Goal: Transaction & Acquisition: Purchase product/service

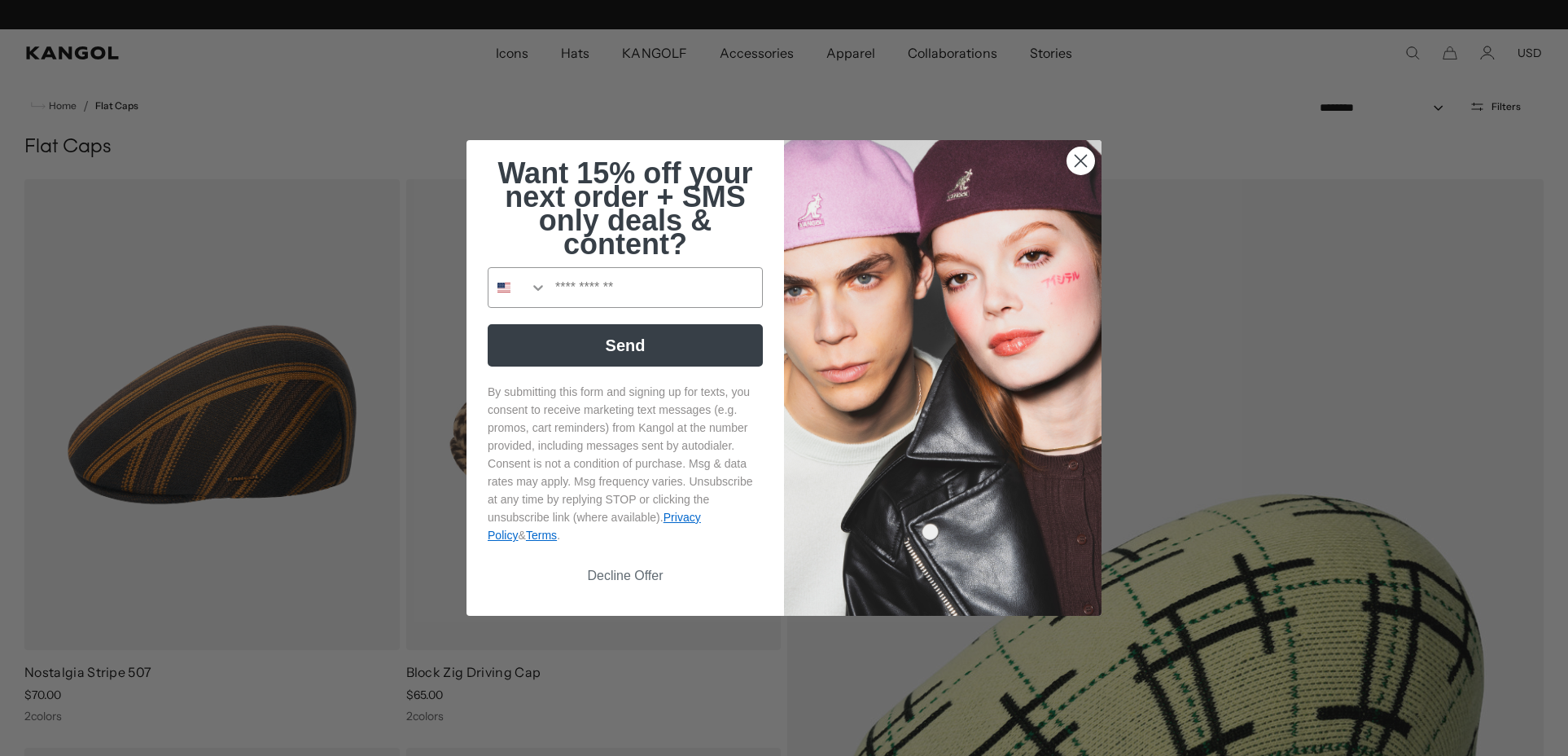
scroll to position [0, 336]
click at [1082, 158] on icon "Close dialog" at bounding box center [1081, 161] width 11 height 11
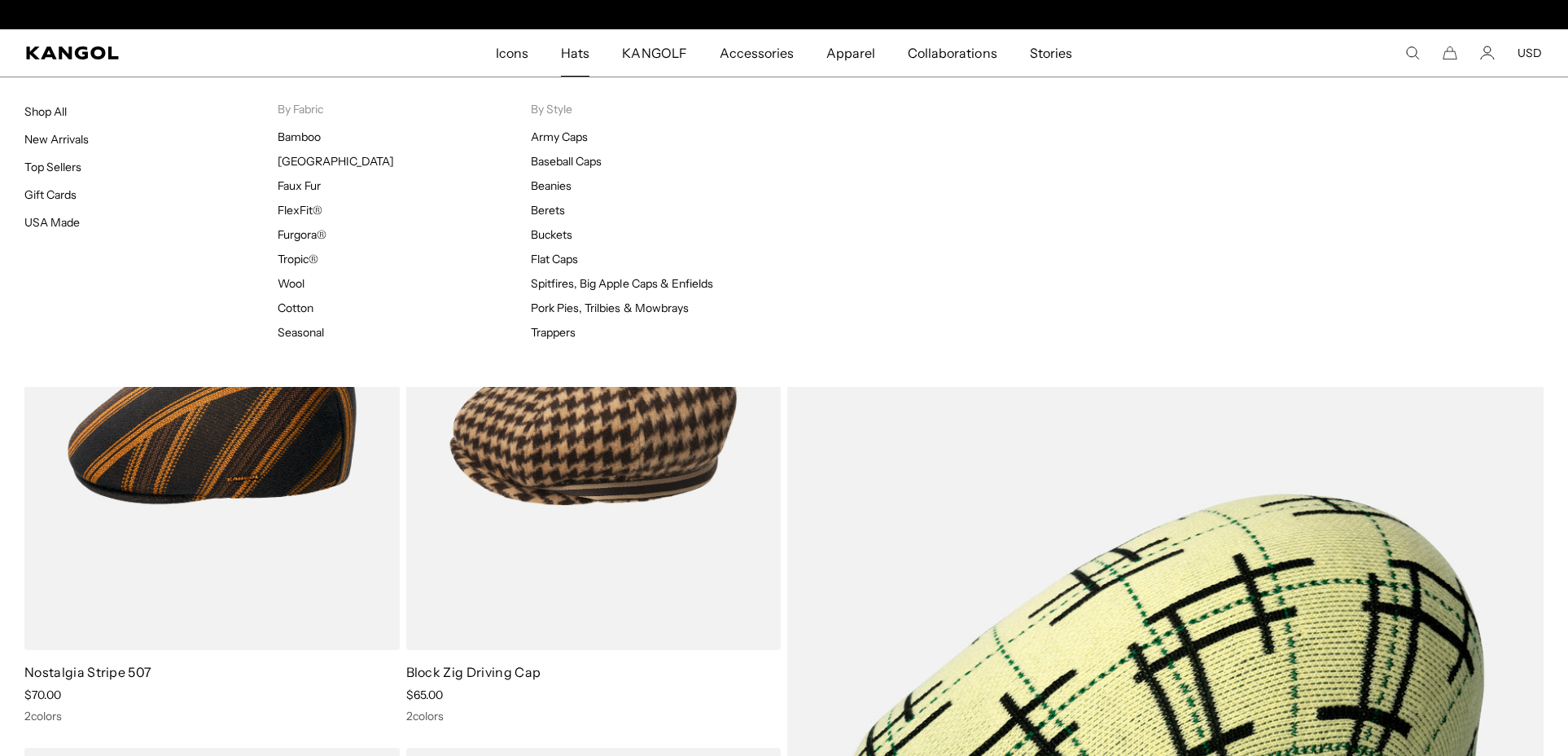
scroll to position [0, 0]
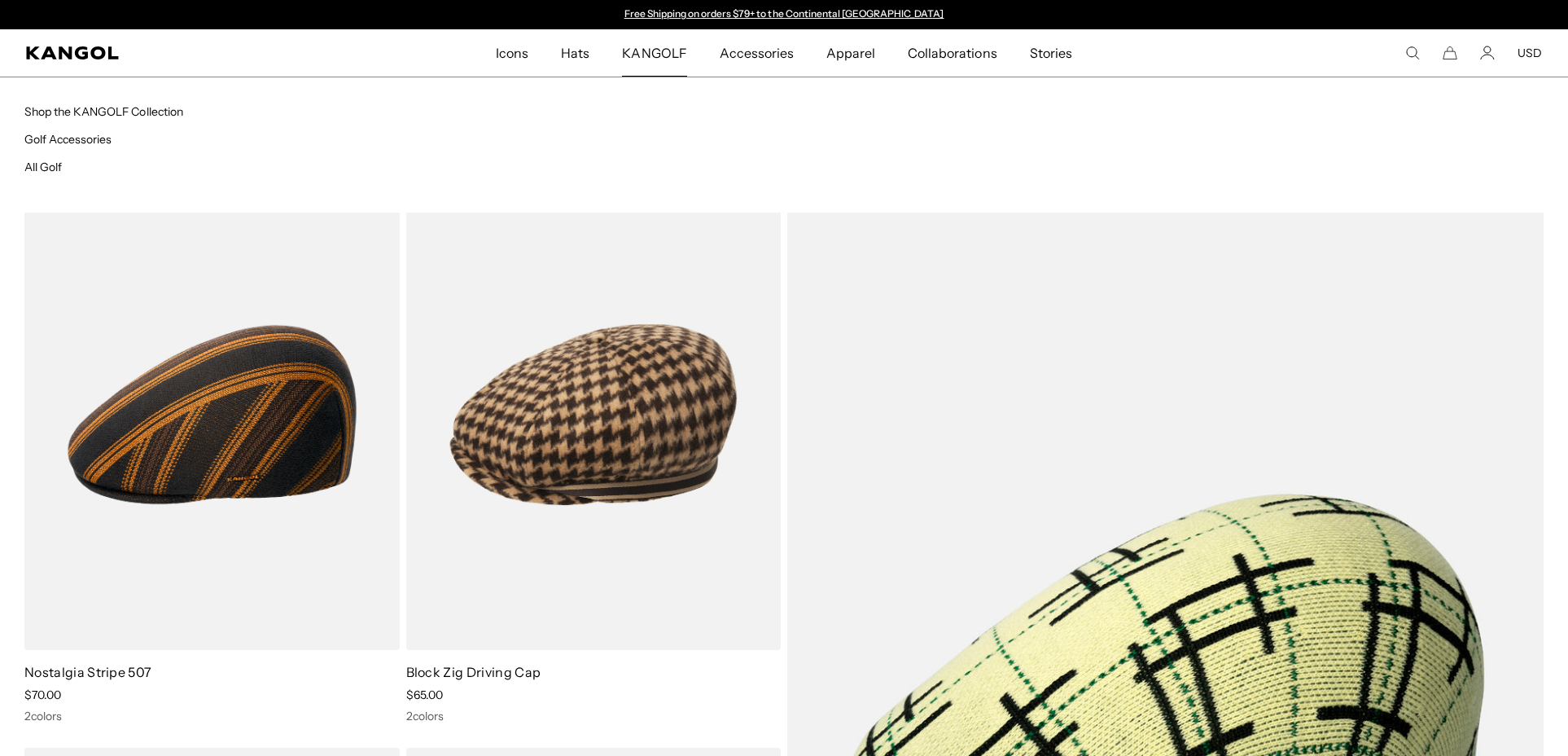
click at [651, 50] on span "KANGOLF" at bounding box center [654, 53] width 64 height 47
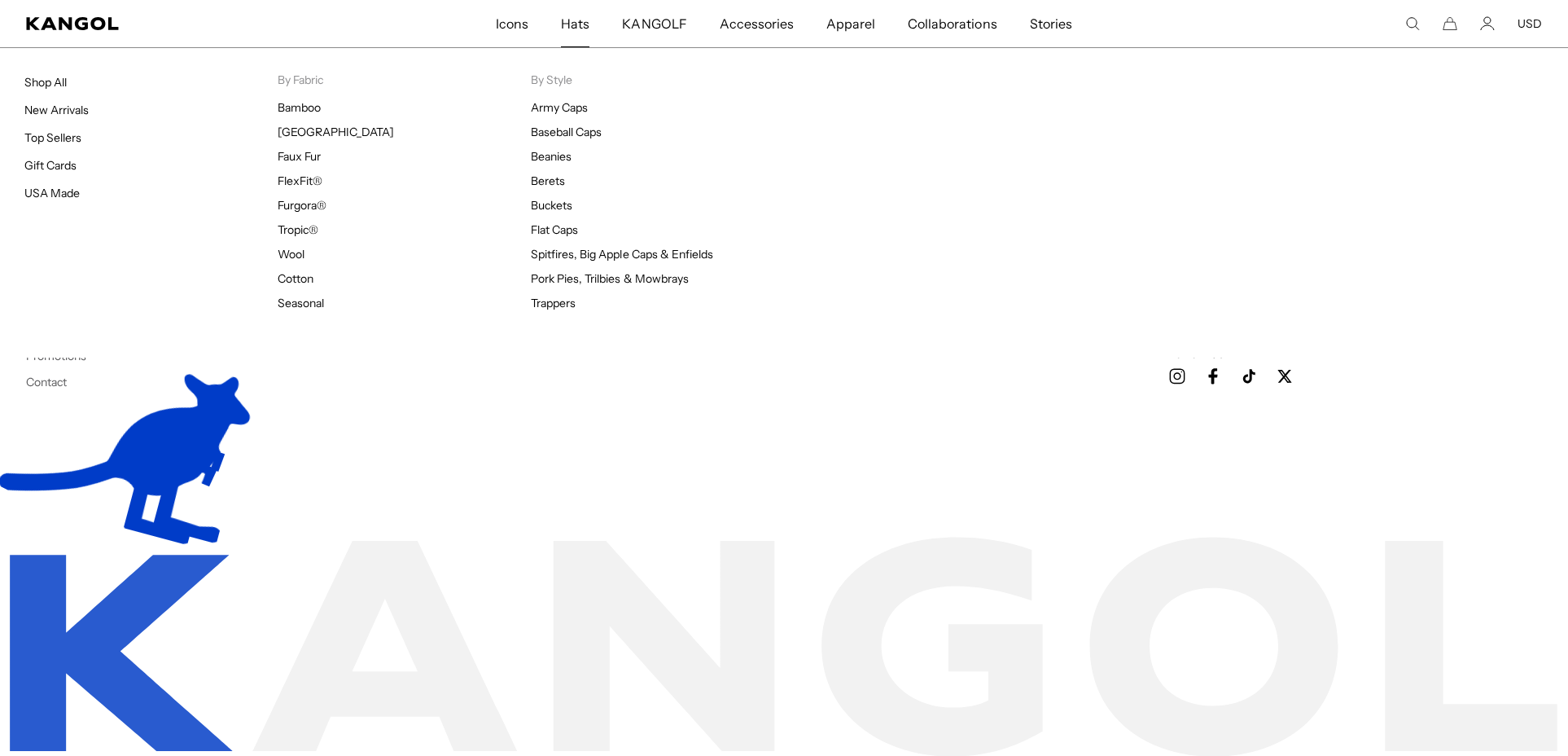
scroll to position [0, 336]
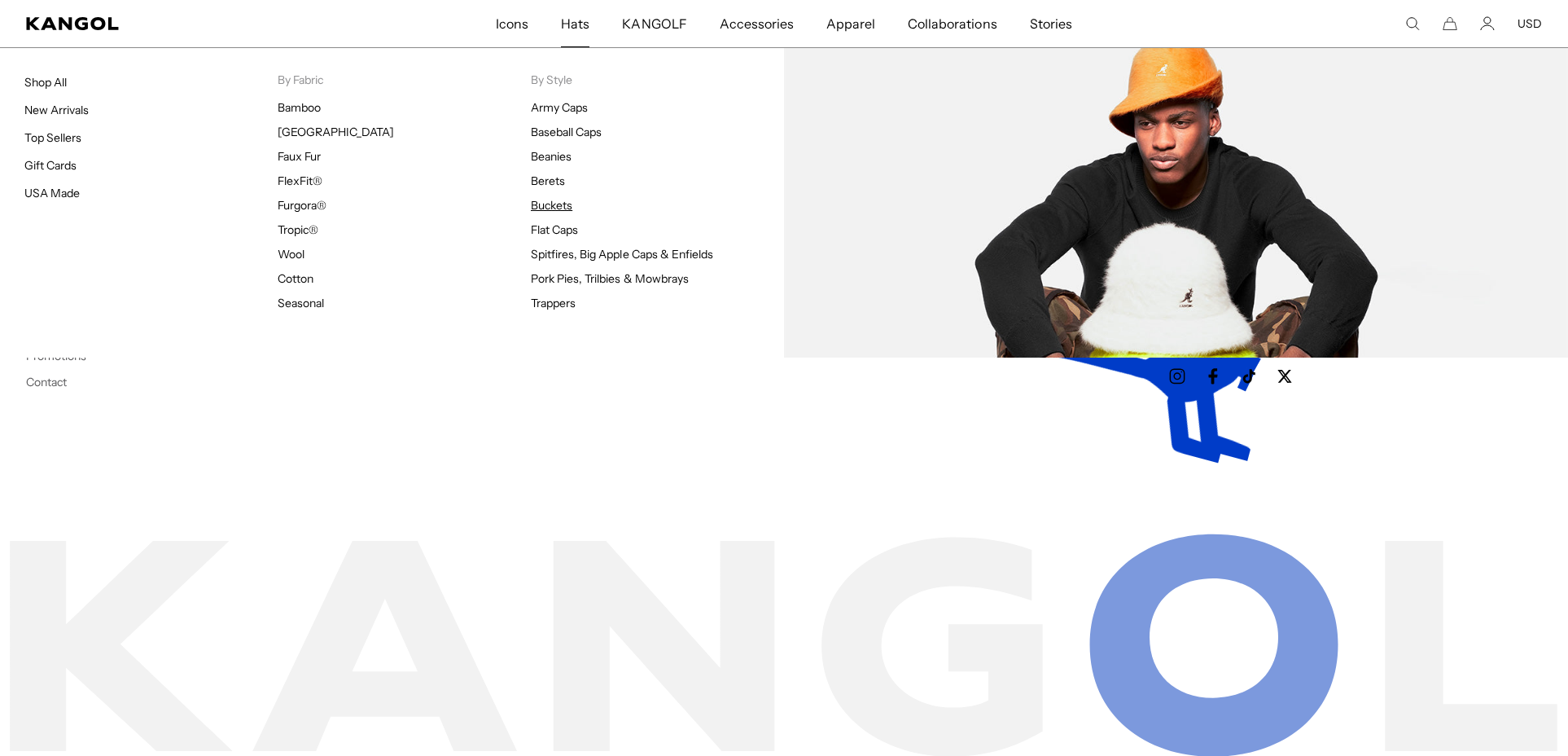
click at [550, 202] on link "Buckets" at bounding box center [551, 205] width 42 height 15
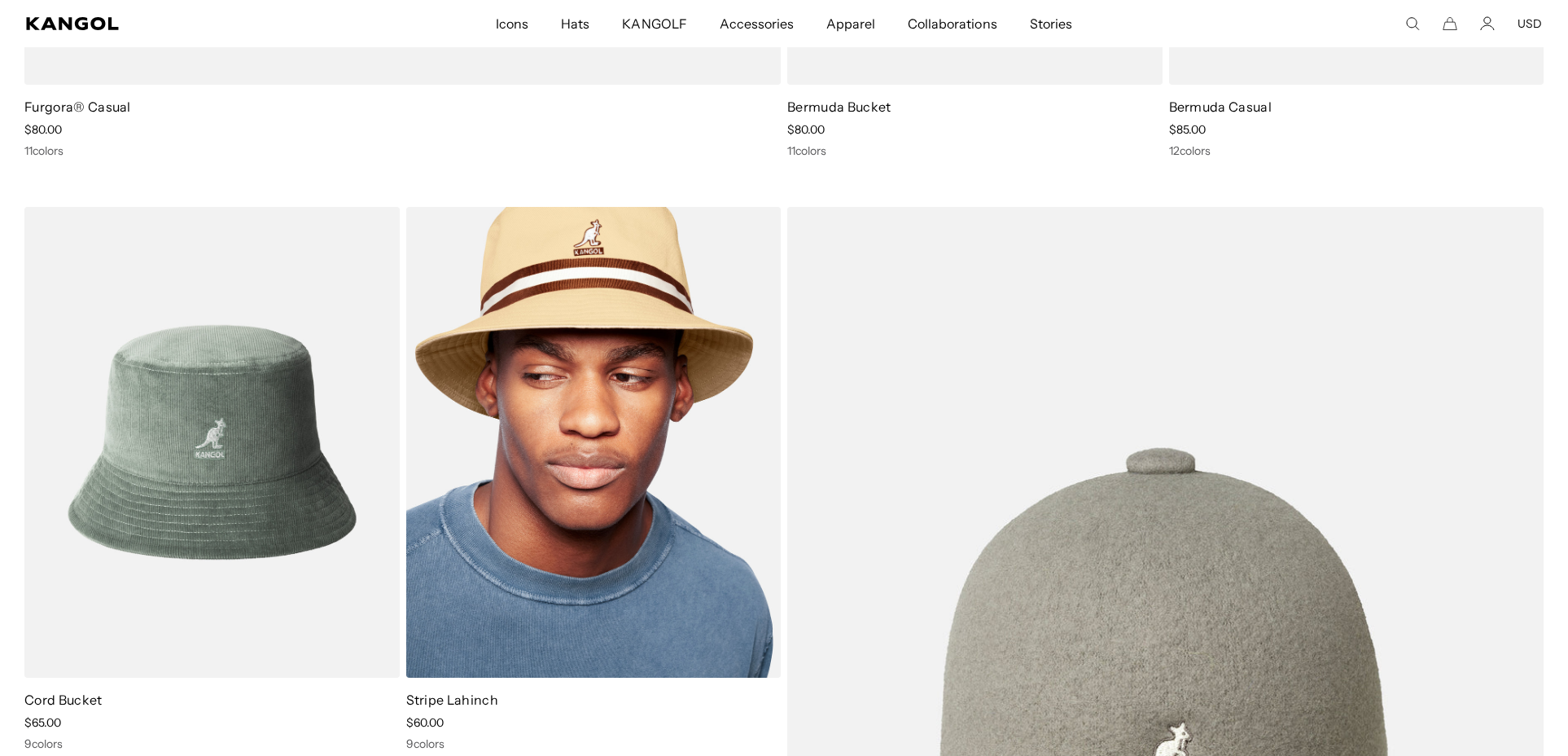
click at [623, 455] on img at bounding box center [593, 442] width 376 height 470
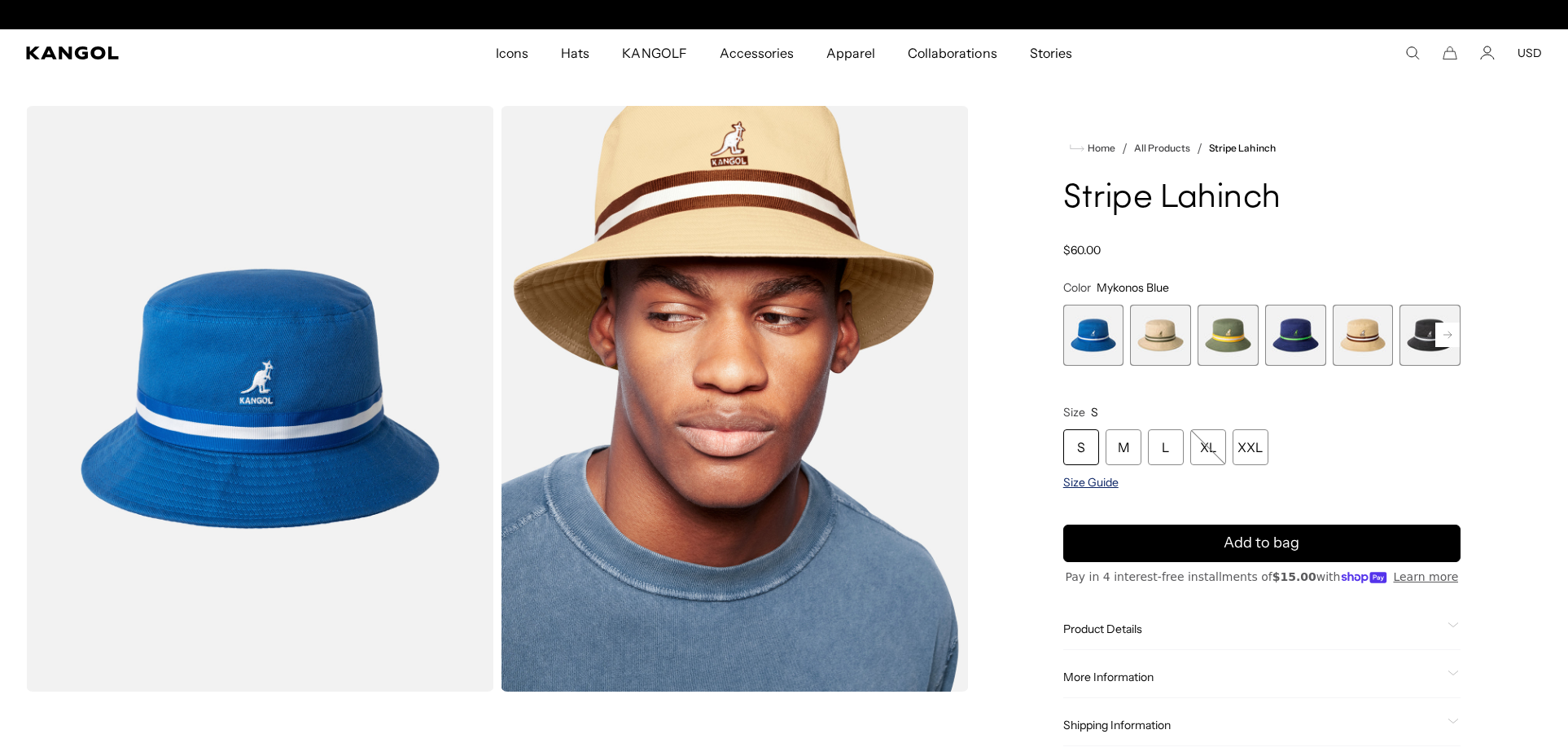
scroll to position [0, 336]
click at [1089, 481] on span "Size Guide" at bounding box center [1090, 482] width 56 height 15
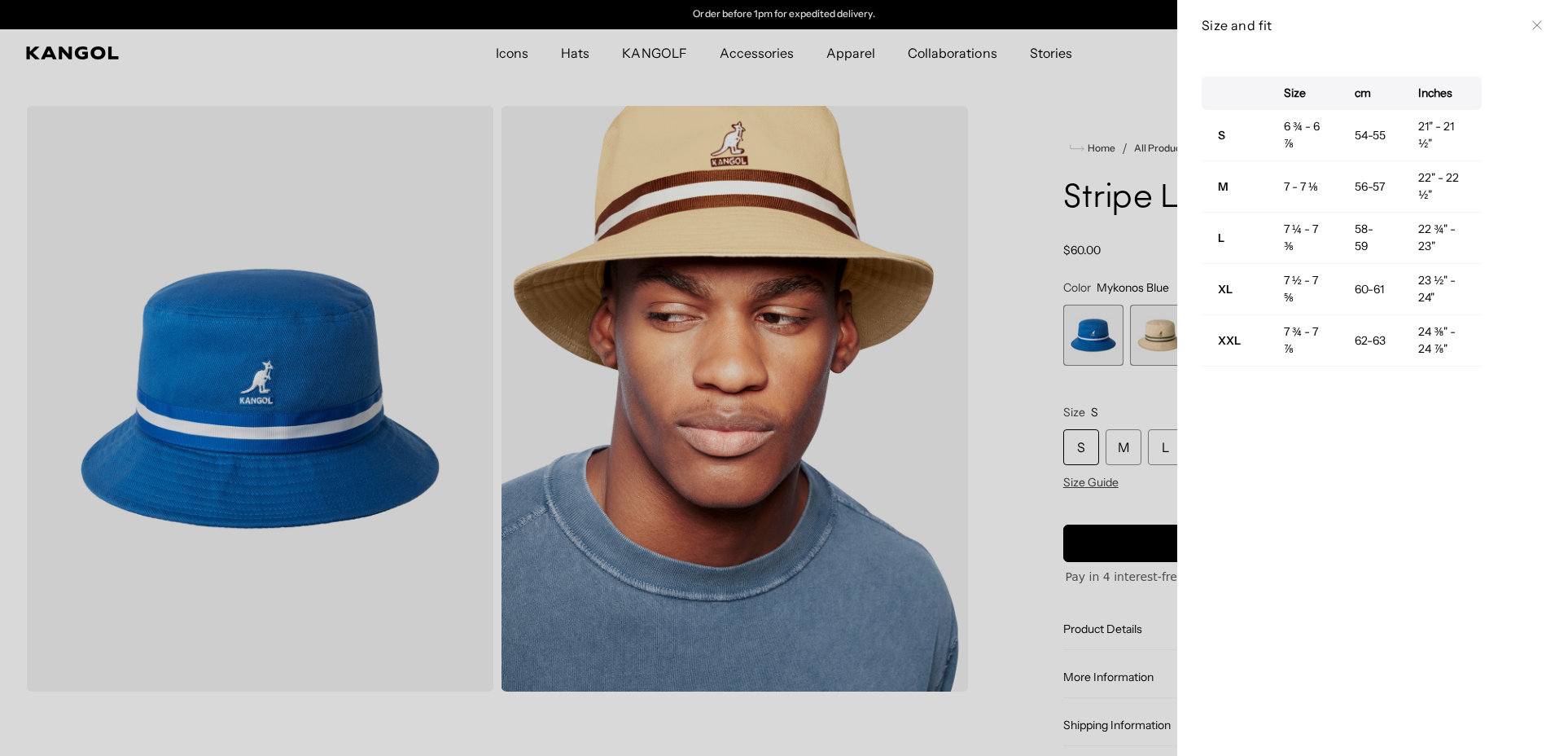
click at [1009, 388] on div at bounding box center [784, 378] width 1568 height 756
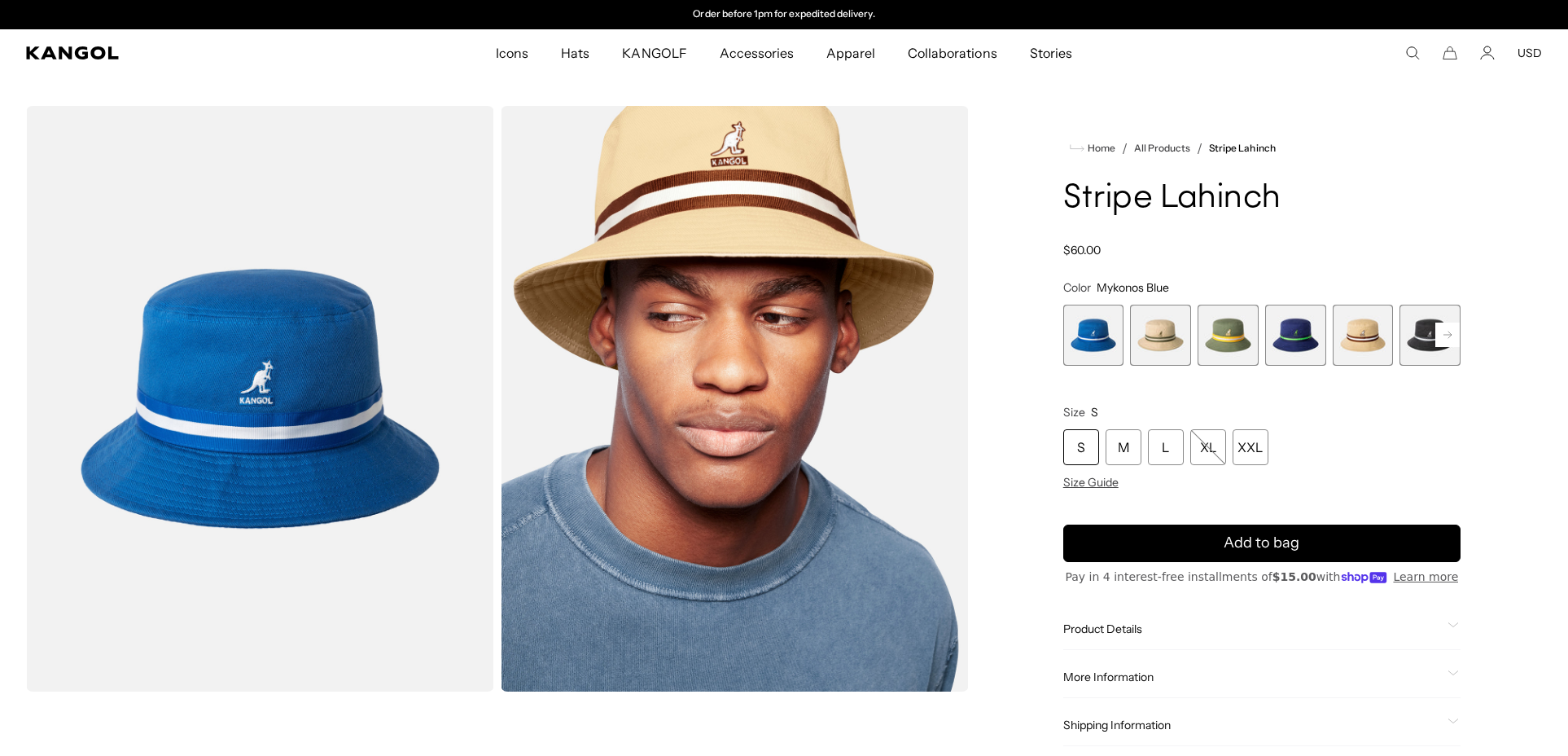
click at [1093, 337] on span "1 of 9" at bounding box center [1093, 335] width 61 height 61
click at [1169, 337] on span "2 of 9" at bounding box center [1160, 335] width 61 height 61
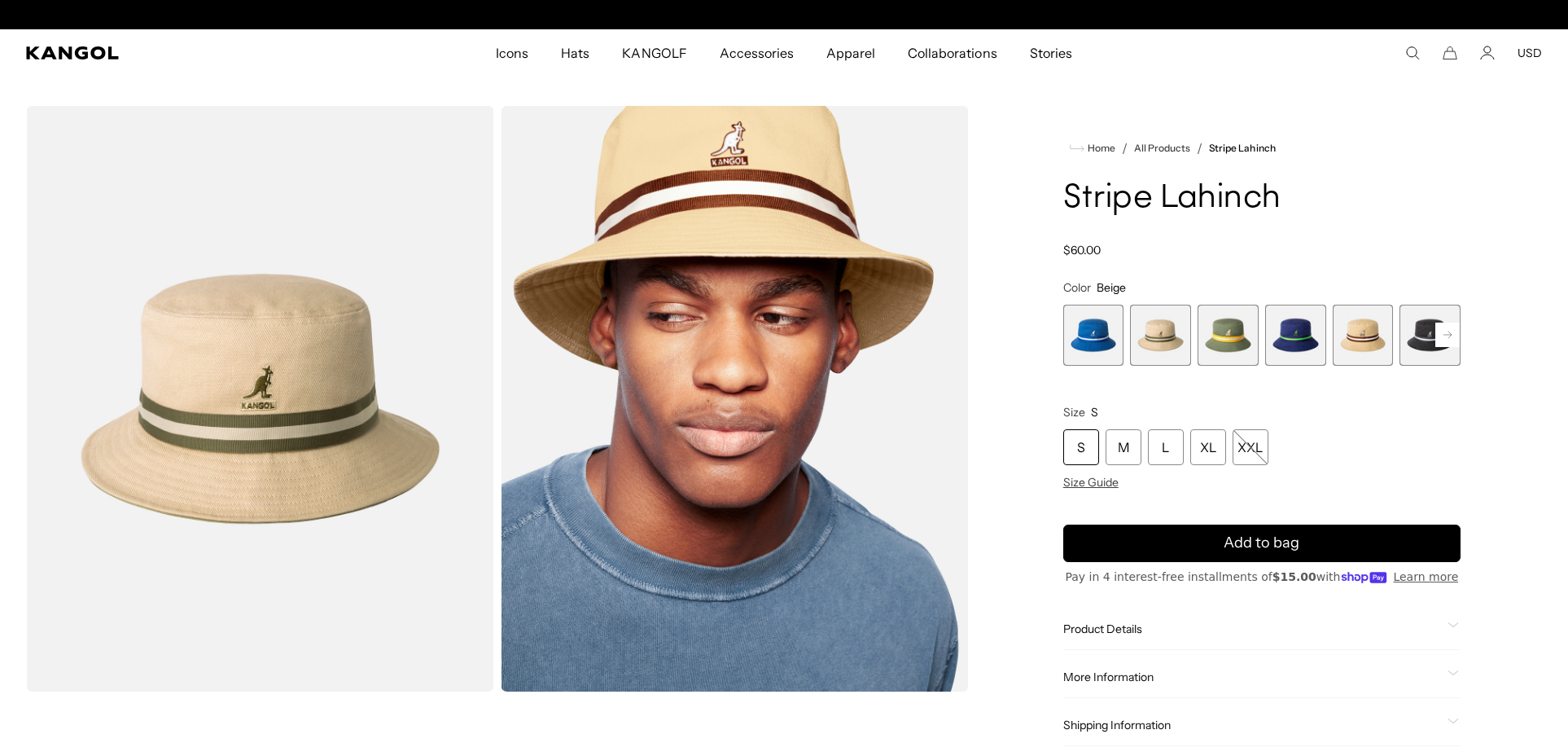
scroll to position [0, 336]
click at [1231, 334] on span "3 of 9" at bounding box center [1228, 335] width 61 height 61
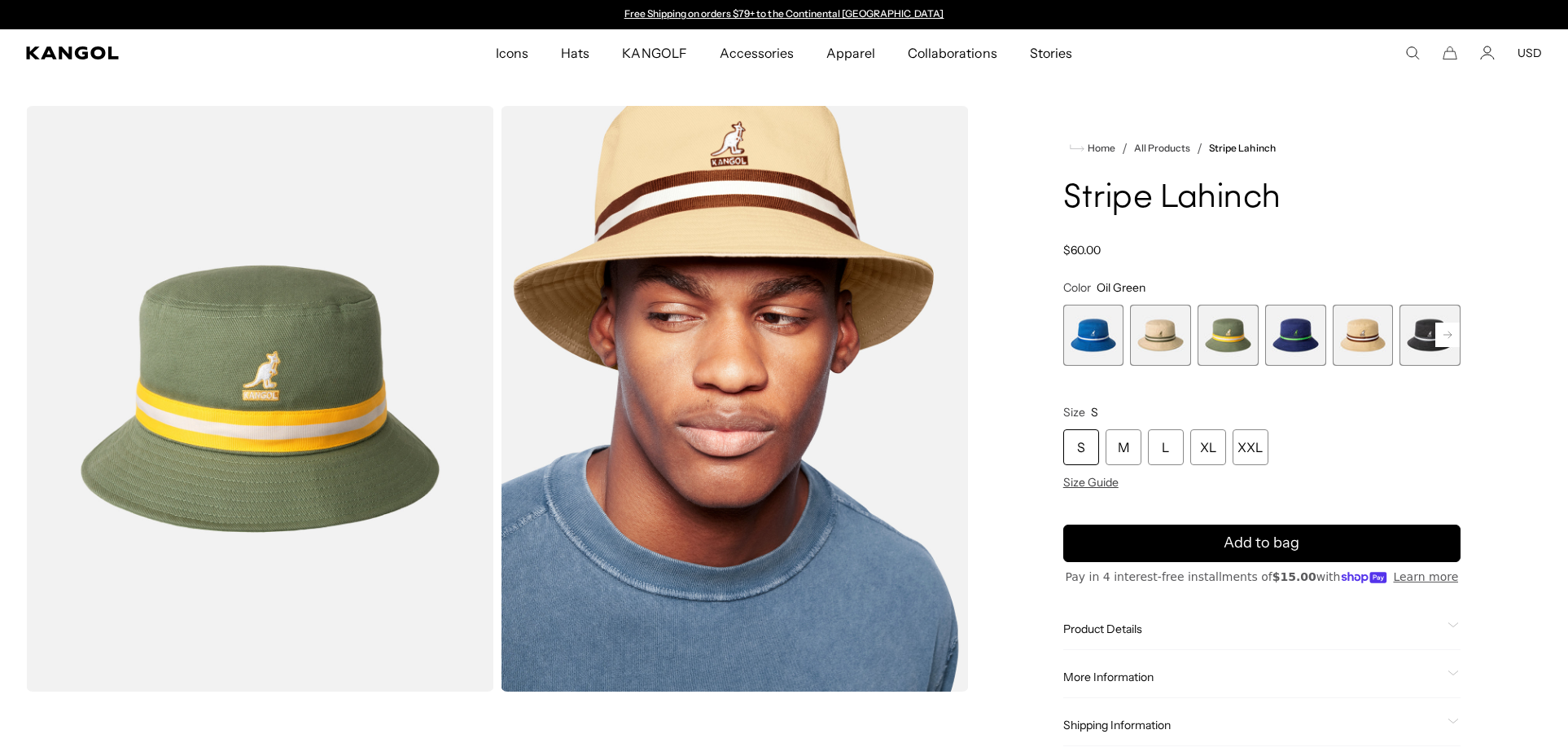
click at [1299, 338] on span "4 of 9" at bounding box center [1295, 335] width 61 height 61
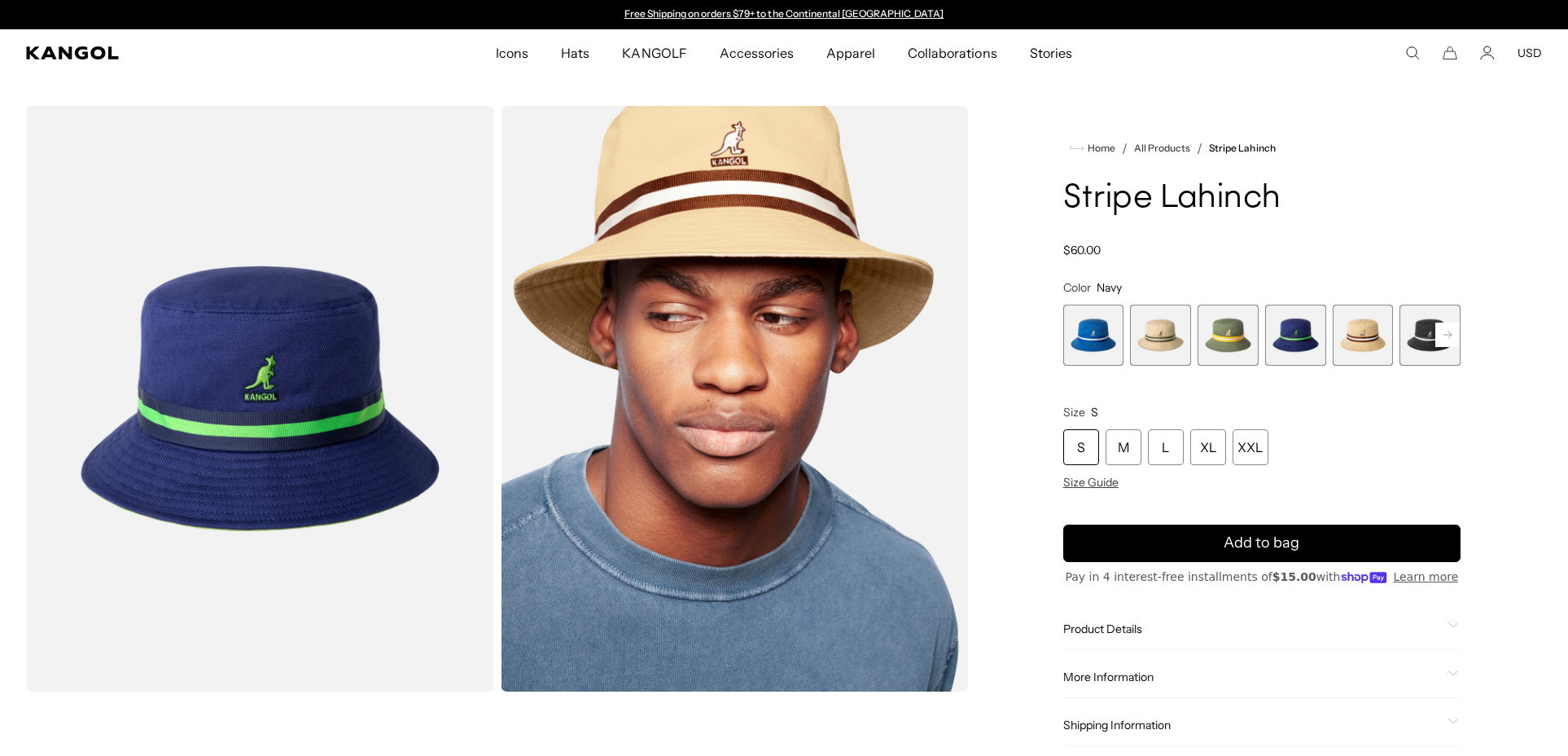
click at [1368, 339] on span "5 of 9" at bounding box center [1363, 335] width 61 height 61
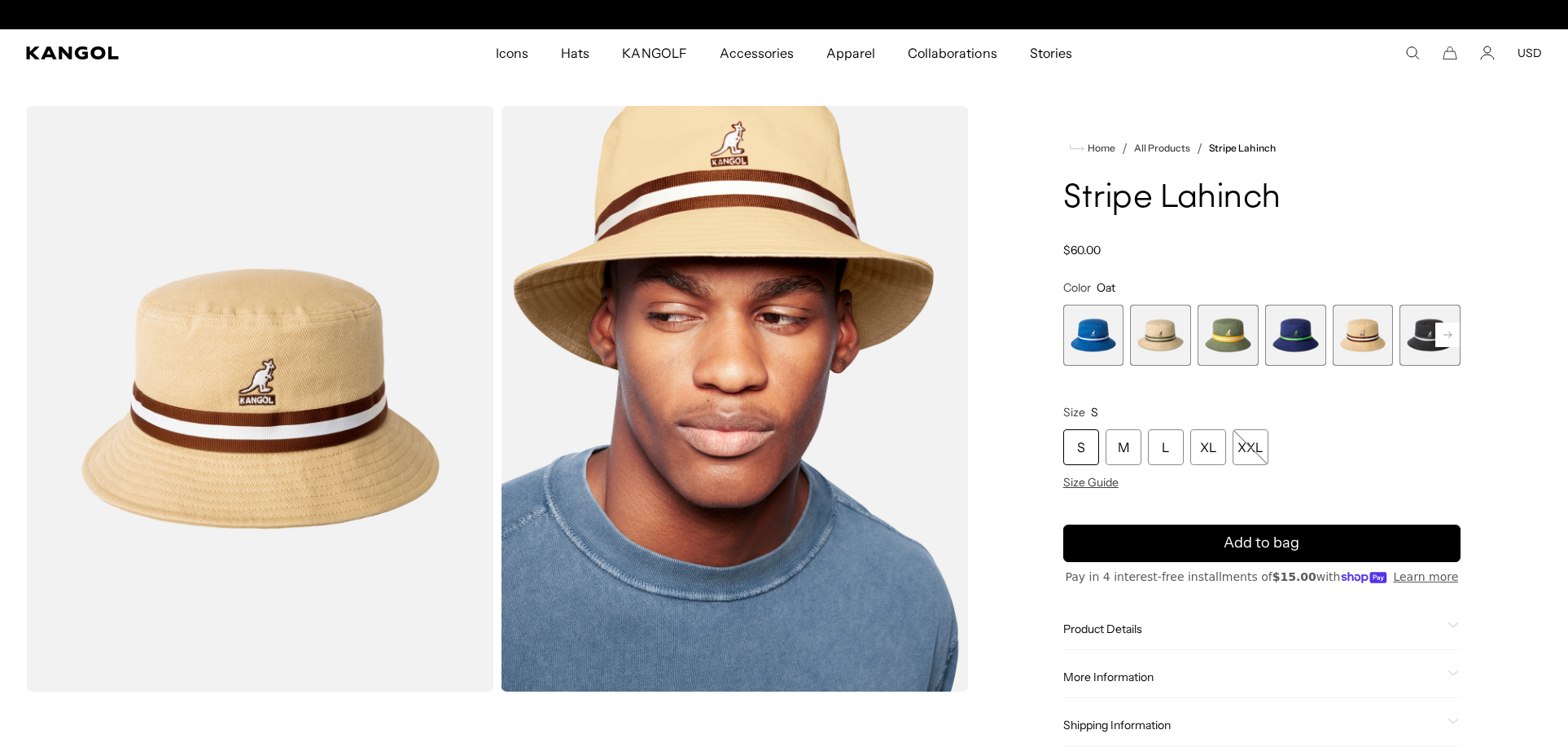
scroll to position [0, 336]
click at [1158, 334] on span "2 of 9" at bounding box center [1160, 335] width 61 height 61
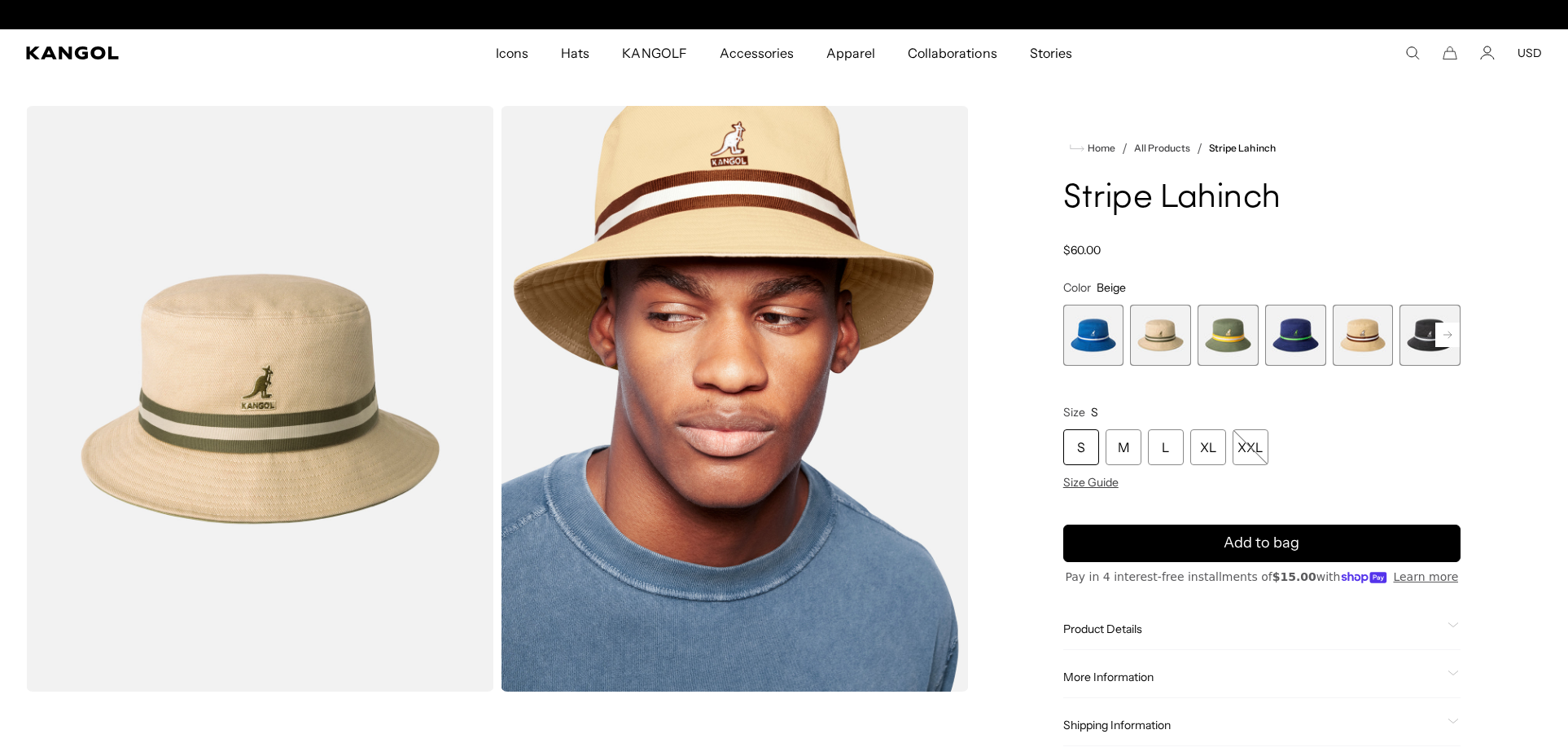
click at [1420, 340] on span "6 of 9" at bounding box center [1430, 335] width 61 height 61
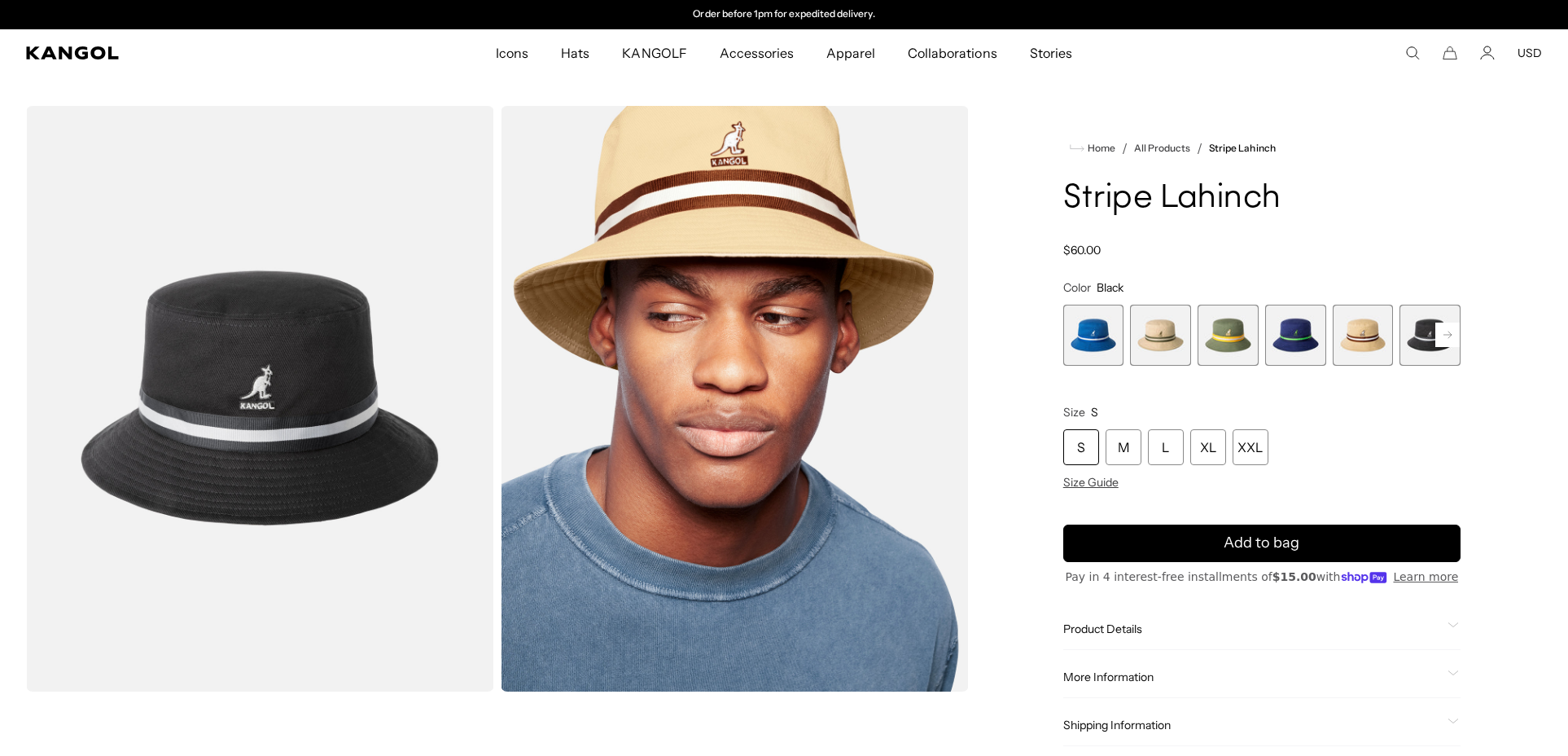
click at [1452, 335] on rect at bounding box center [1447, 335] width 24 height 24
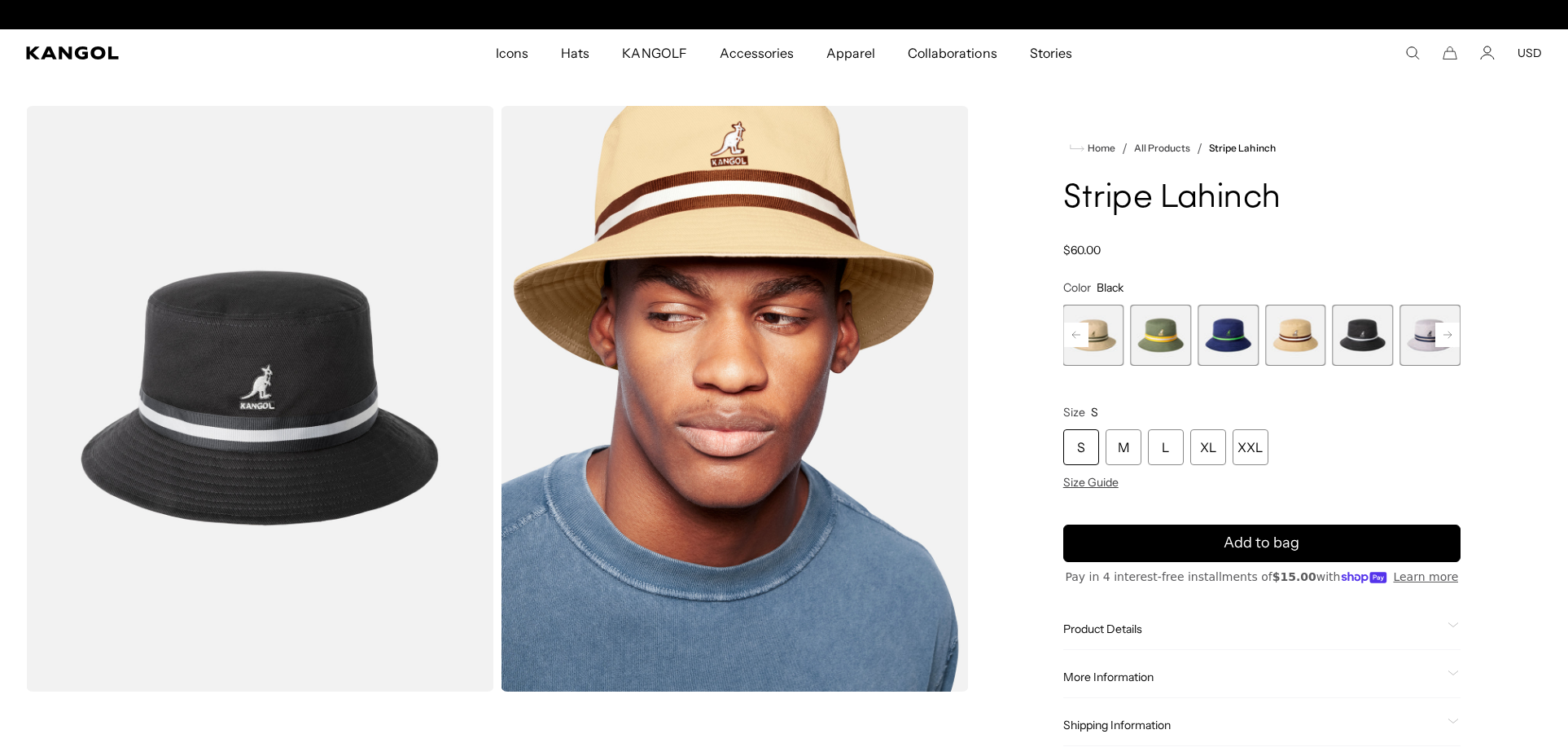
click at [1452, 335] on rect at bounding box center [1447, 335] width 24 height 24
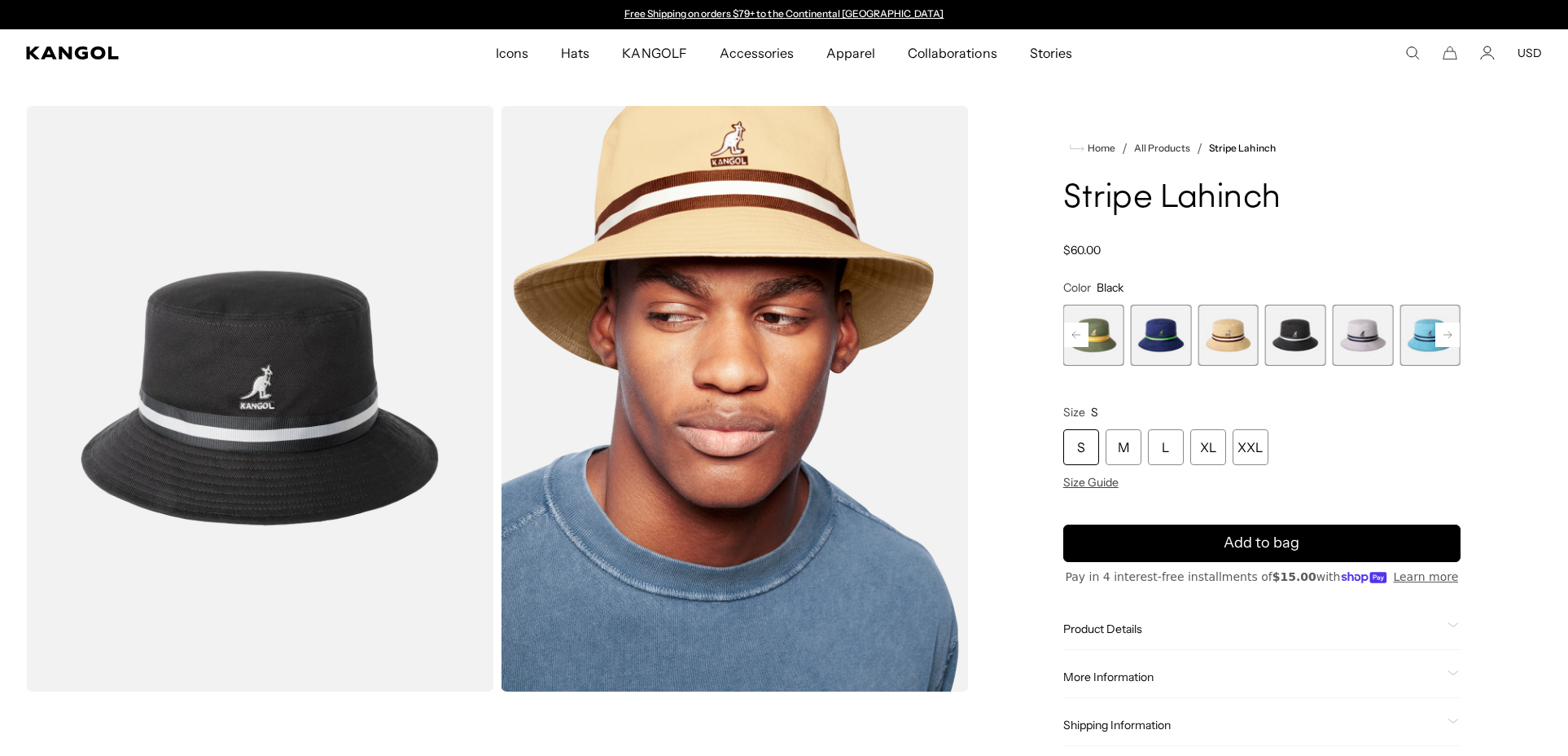
click at [1450, 334] on icon at bounding box center [1447, 334] width 8 height 6
click at [1450, 334] on span "9 of 9" at bounding box center [1430, 335] width 61 height 61
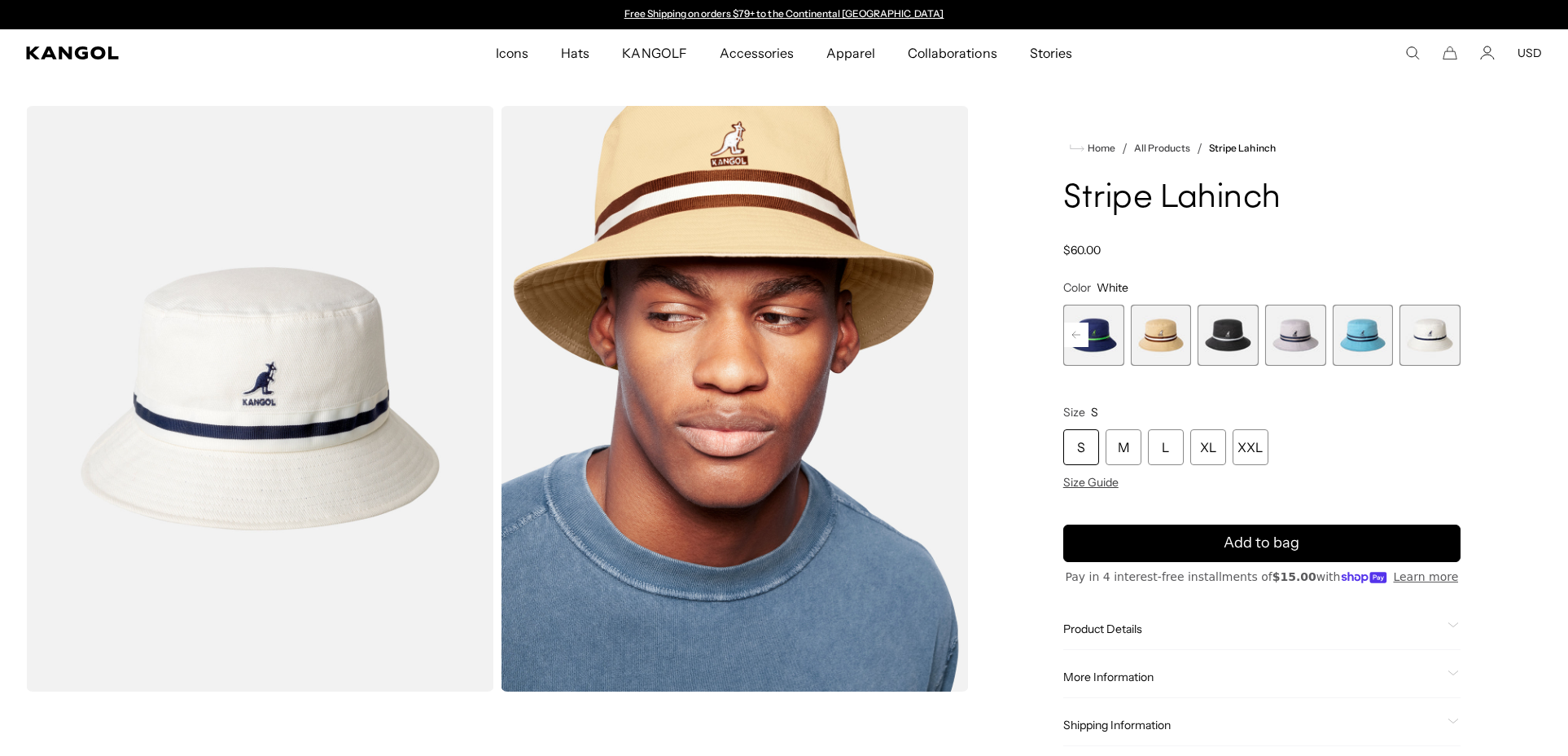
click at [1450, 334] on span "9 of 9" at bounding box center [1430, 335] width 61 height 61
click at [1423, 334] on span "9 of 9" at bounding box center [1430, 335] width 61 height 61
click at [1369, 337] on span "8 of 9" at bounding box center [1363, 335] width 61 height 61
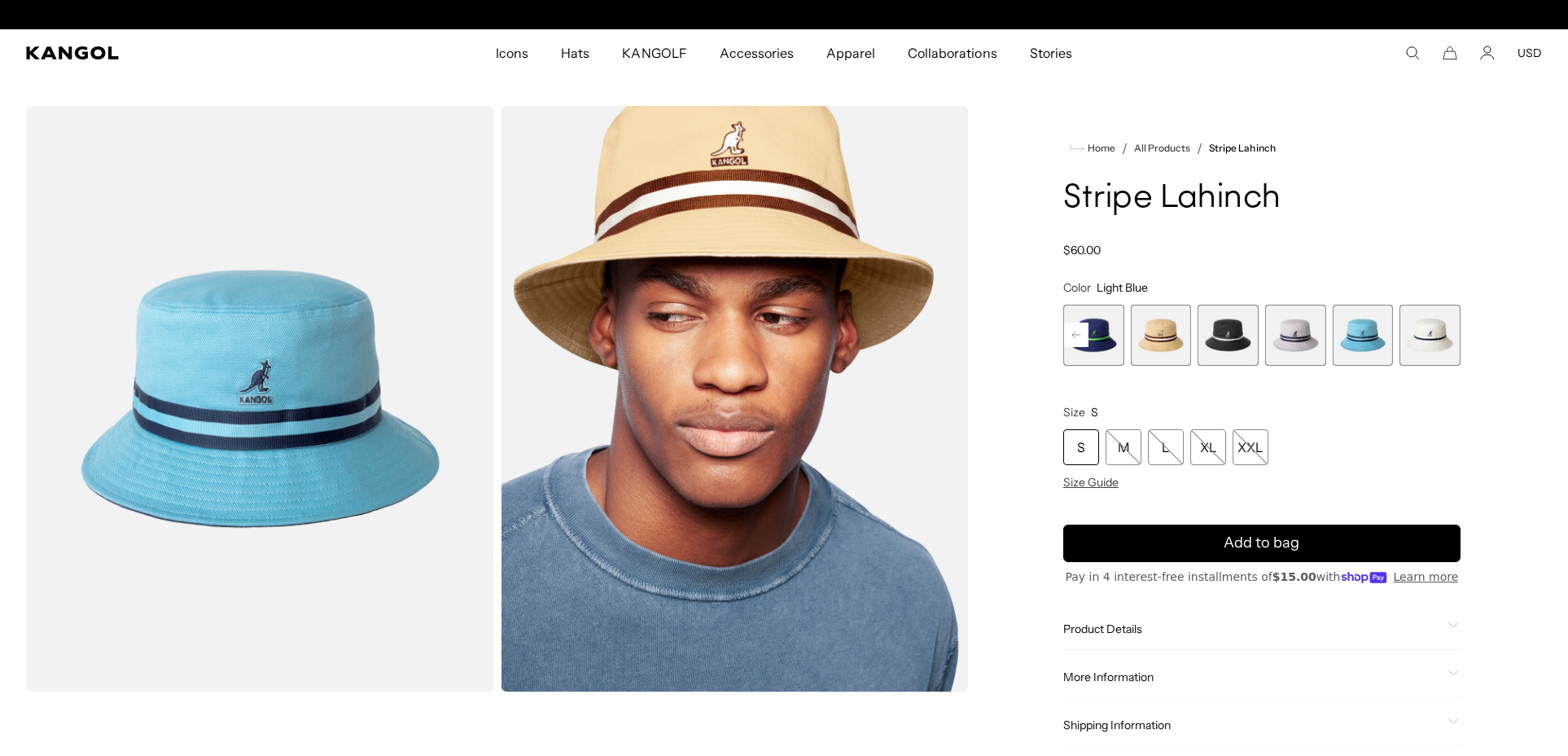
scroll to position [0, 336]
click at [1303, 333] on span "7 of 9" at bounding box center [1295, 335] width 61 height 61
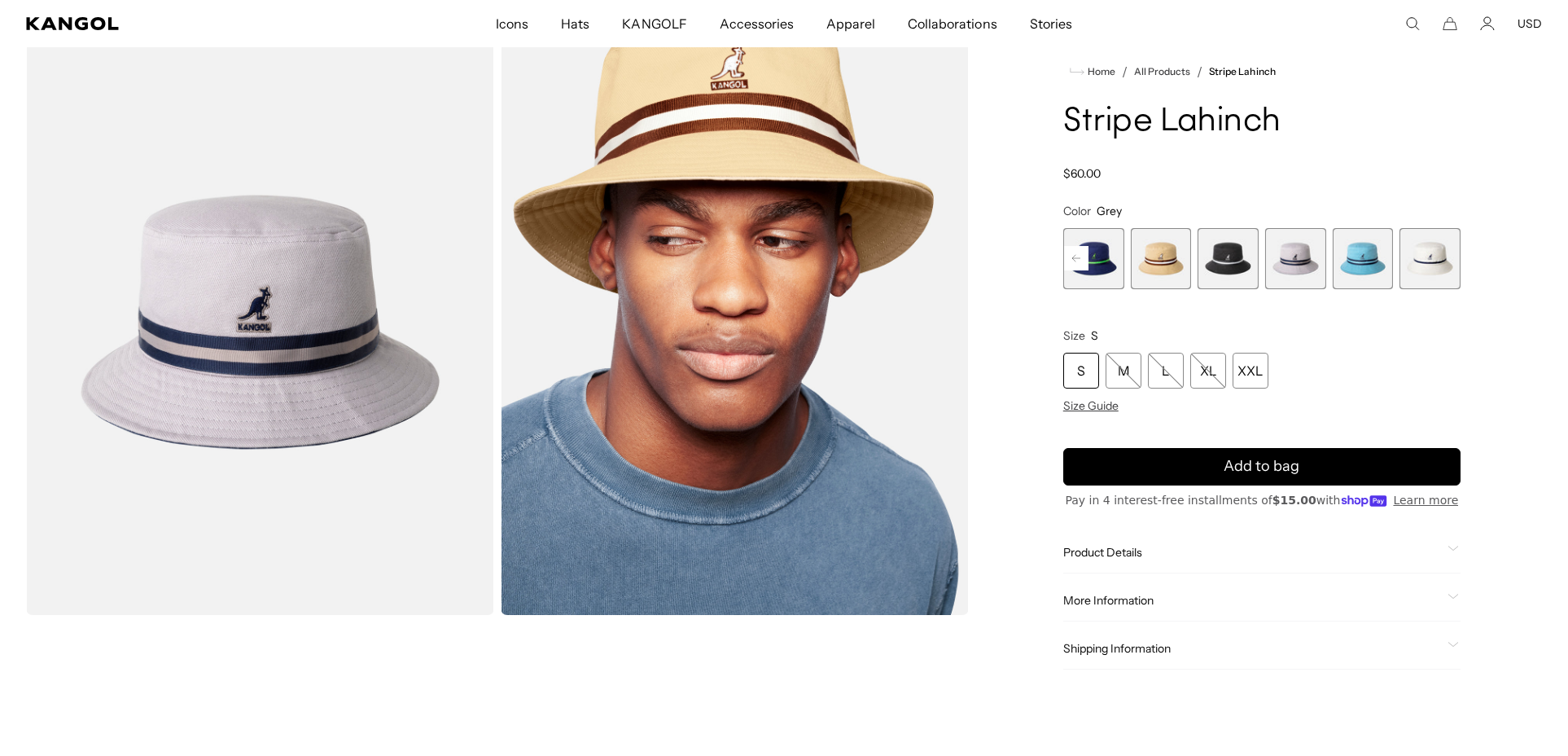
scroll to position [0, 336]
click at [1077, 254] on rect at bounding box center [1076, 258] width 24 height 24
click at [1106, 257] on span "3 of 9" at bounding box center [1093, 259] width 61 height 61
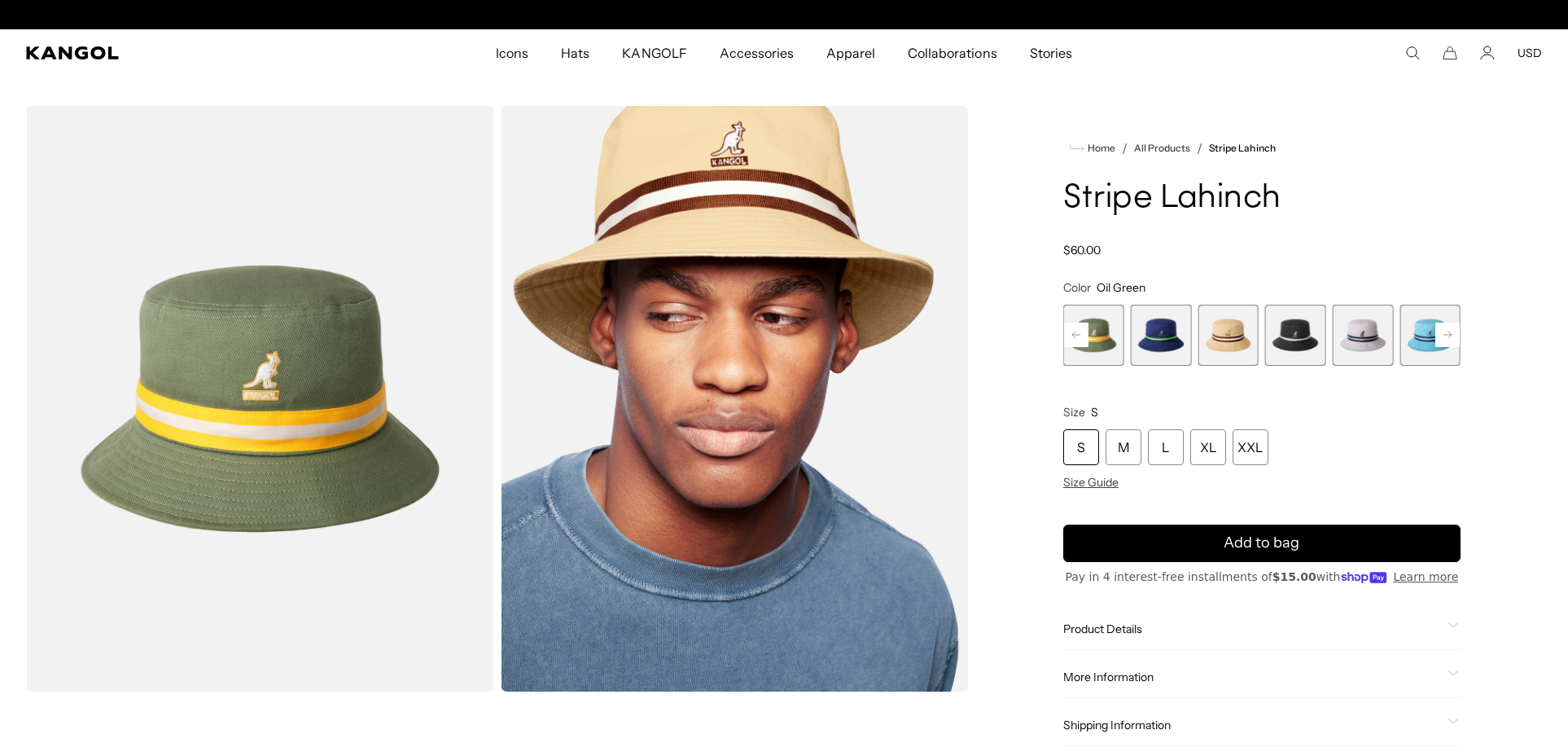
scroll to position [0, 336]
